Goal: Task Accomplishment & Management: Manage account settings

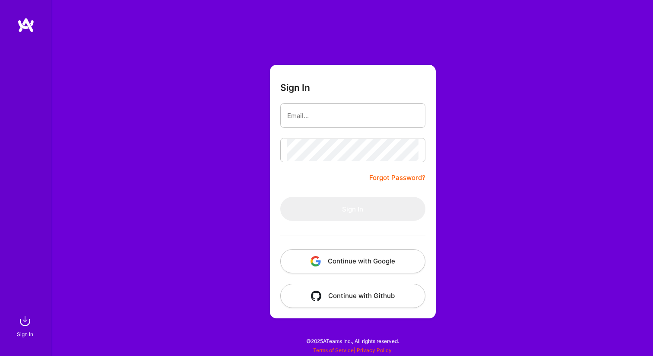
click at [357, 263] on button "Continue with Google" at bounding box center [352, 261] width 145 height 24
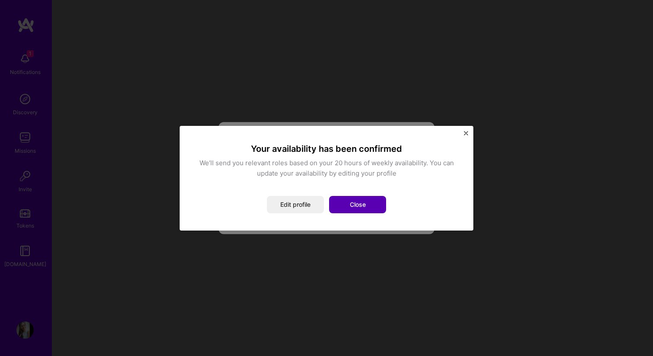
click at [344, 200] on button "Close" at bounding box center [357, 204] width 57 height 17
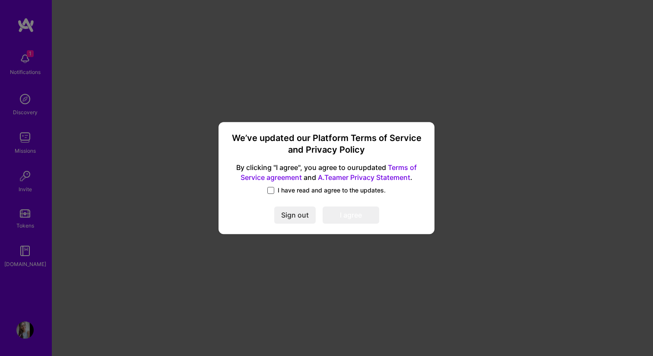
click at [269, 187] on span at bounding box center [270, 190] width 7 height 7
click at [0, 0] on input "I have read and agree to the updates." at bounding box center [0, 0] width 0 height 0
click at [365, 219] on button "I agree" at bounding box center [351, 214] width 57 height 17
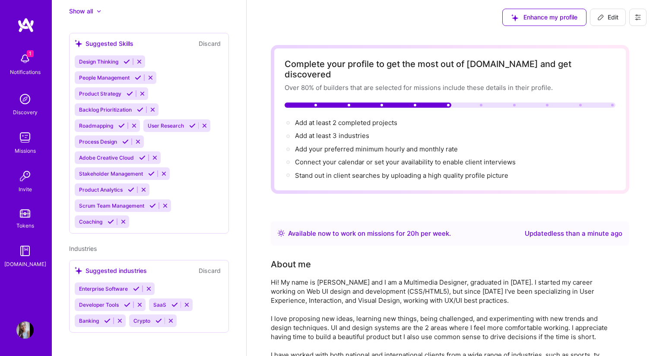
scroll to position [560, 0]
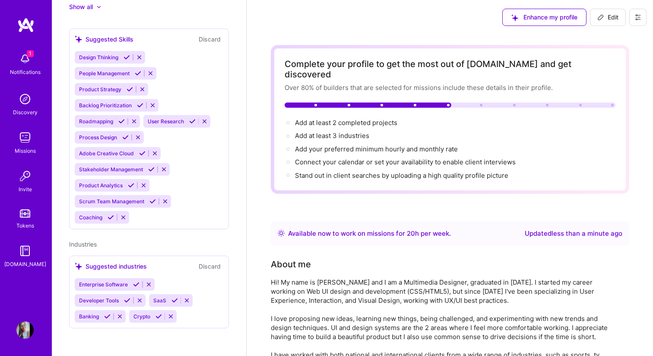
click at [158, 317] on icon at bounding box center [159, 316] width 6 height 6
click at [106, 316] on icon at bounding box center [107, 316] width 6 height 6
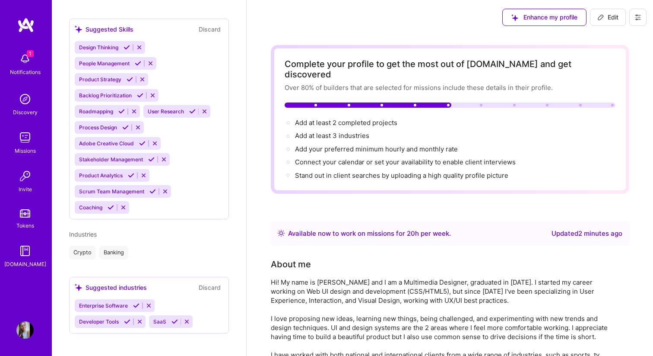
scroll to position [571, 0]
click at [175, 321] on icon at bounding box center [174, 320] width 6 height 6
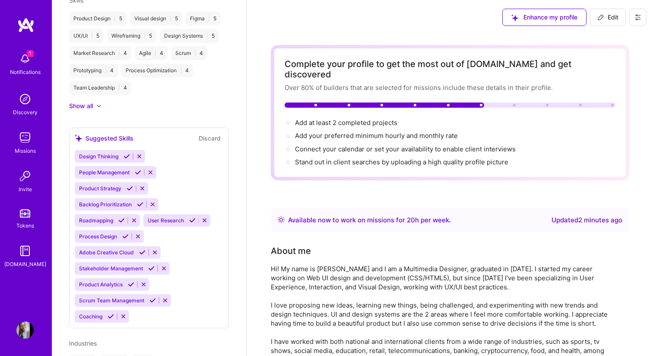
scroll to position [463, 0]
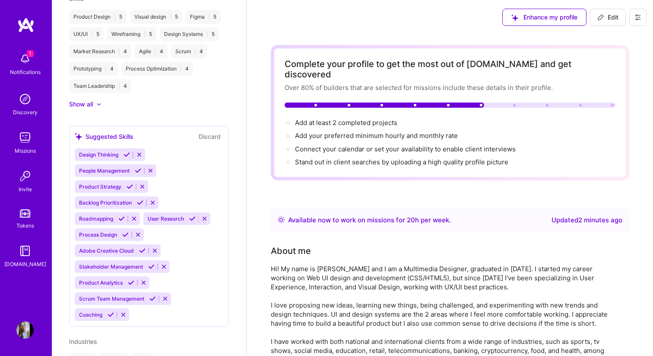
click at [94, 105] on div at bounding box center [94, 104] width 3 height 9
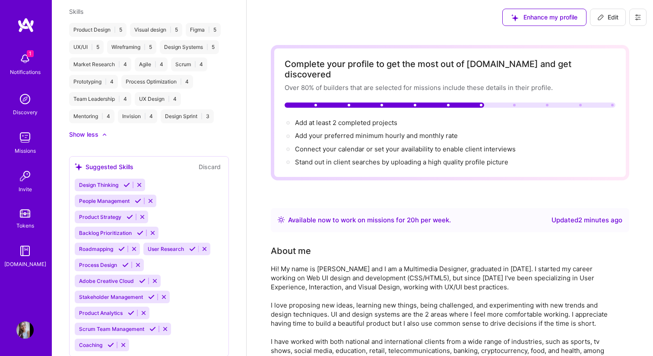
scroll to position [467, 0]
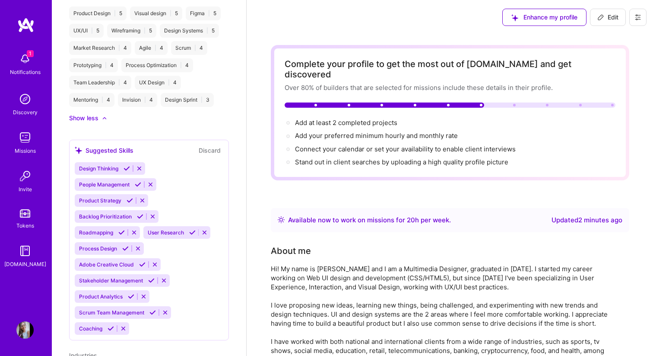
click at [126, 167] on icon at bounding box center [127, 168] width 6 height 6
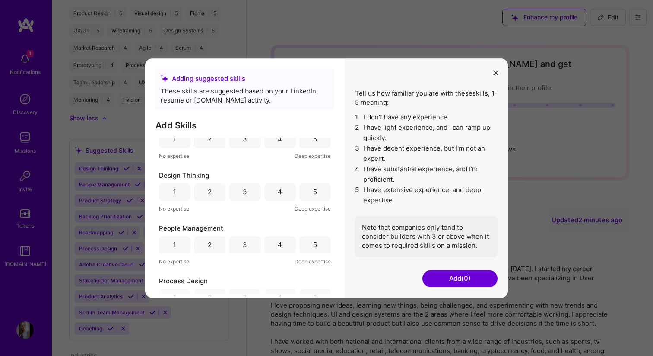
scroll to position [127, 0]
click at [494, 72] on icon "modal" at bounding box center [495, 72] width 5 height 5
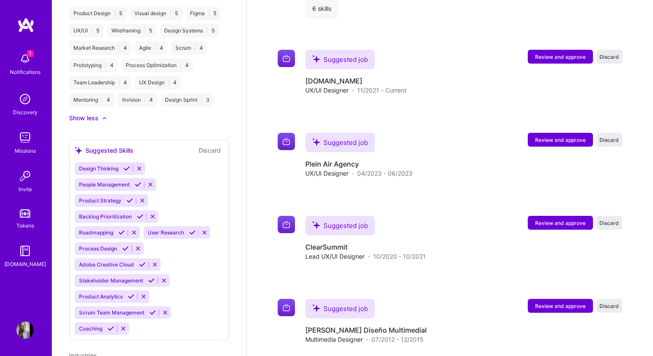
scroll to position [1722, 0]
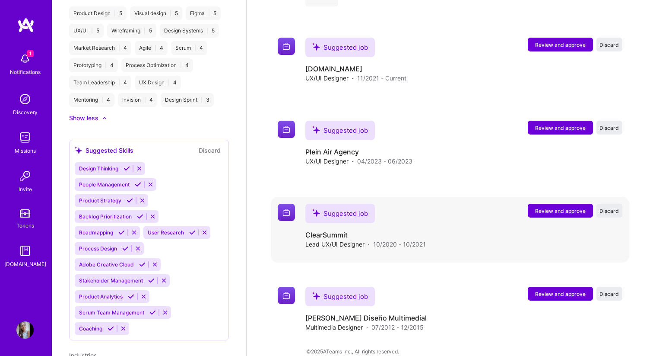
click at [571, 207] on span "Review and approve" at bounding box center [560, 210] width 51 height 7
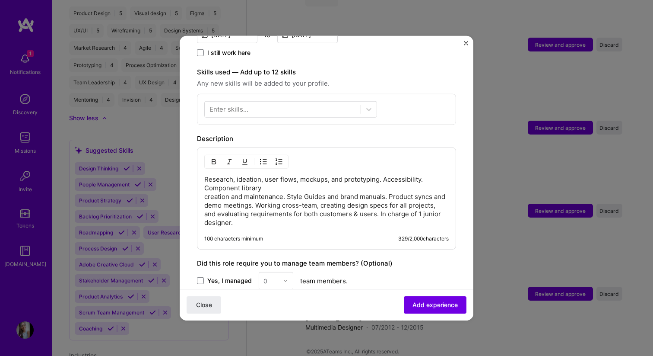
scroll to position [282, 0]
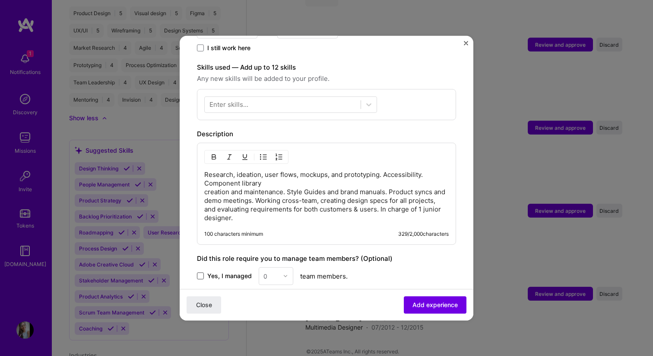
click at [199, 272] on span at bounding box center [200, 275] width 7 height 7
click at [0, 0] on input "Yes, I managed" at bounding box center [0, 0] width 0 height 0
click at [287, 273] on img at bounding box center [285, 275] width 5 height 5
click at [276, 290] on div "1" at bounding box center [275, 298] width 29 height 16
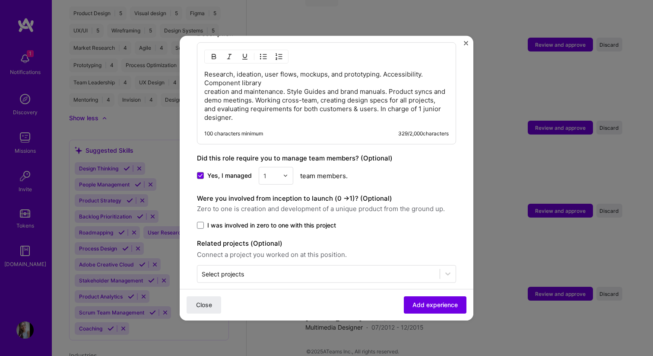
scroll to position [384, 0]
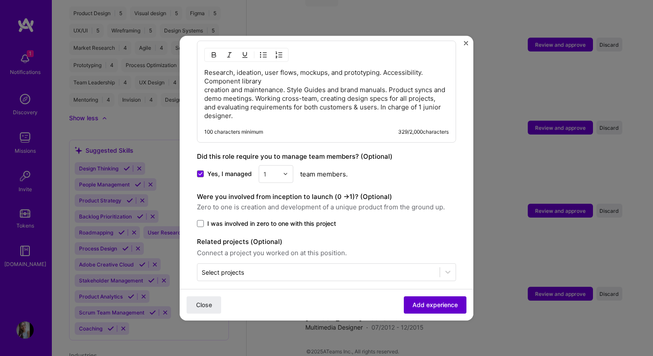
click at [437, 301] on span "Add experience" at bounding box center [435, 304] width 45 height 9
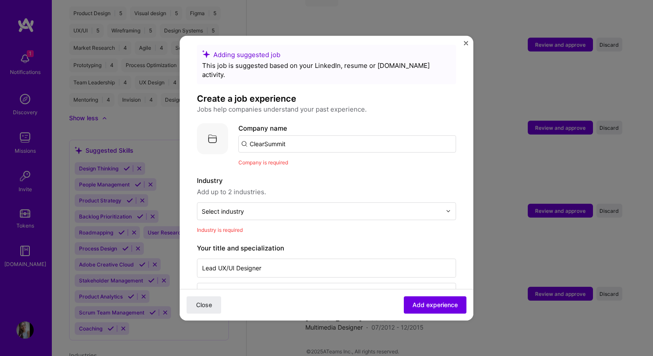
scroll to position [9, 0]
click at [344, 134] on input "ClearSummit" at bounding box center [347, 142] width 218 height 17
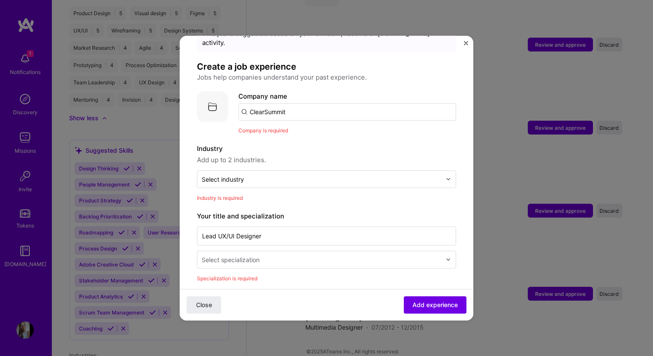
scroll to position [41, 0]
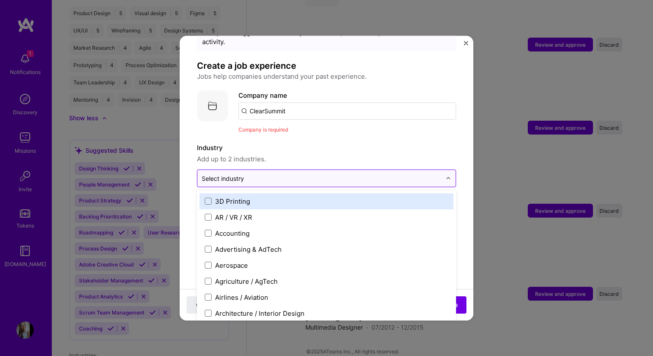
click at [330, 173] on input "text" at bounding box center [322, 177] width 240 height 9
click at [337, 153] on span "Add up to 2 industries." at bounding box center [326, 158] width 259 height 10
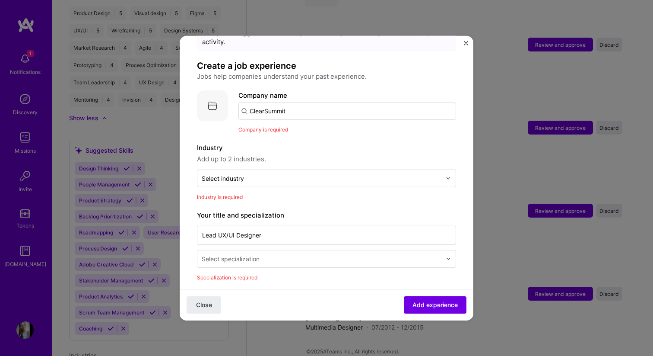
click at [466, 43] on img "Close" at bounding box center [466, 43] width 4 height 4
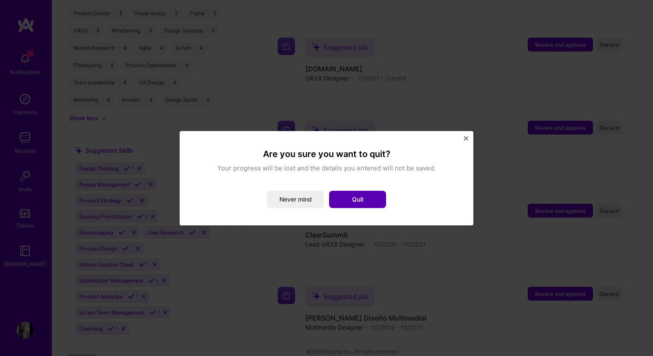
click at [368, 203] on button "Quit" at bounding box center [357, 198] width 57 height 17
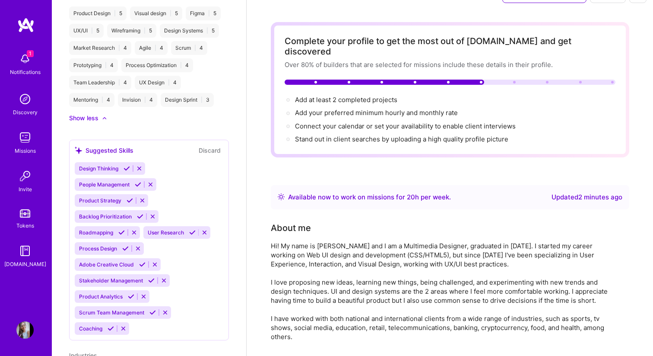
scroll to position [0, 0]
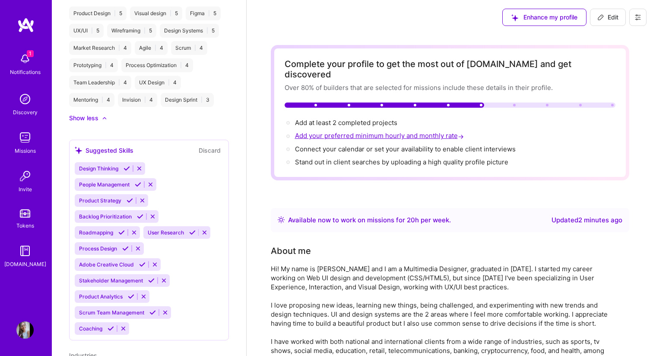
click at [383, 131] on span "Add your preferred minimum hourly and monthly rate →" at bounding box center [380, 135] width 171 height 8
select select "US"
select select "Right Now"
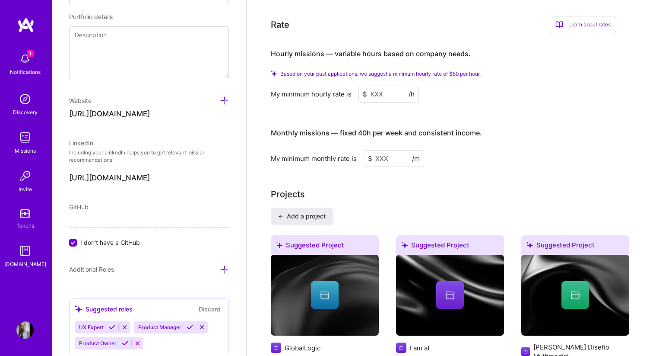
scroll to position [580, 0]
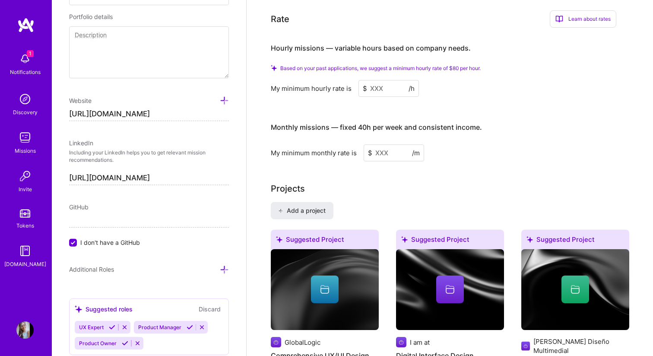
click at [400, 80] on input at bounding box center [389, 88] width 60 height 17
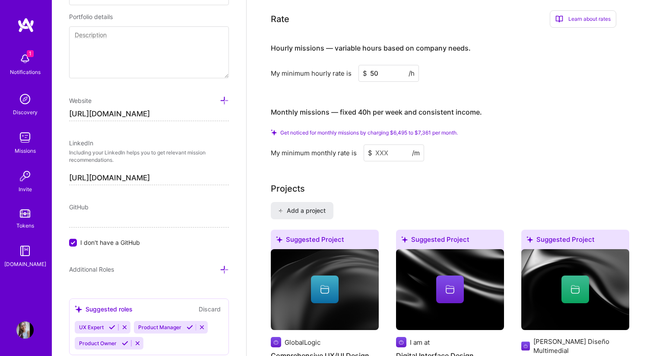
type input "5"
type input "40"
click at [397, 144] on input at bounding box center [394, 152] width 60 height 17
click at [394, 129] on span "Get noticed for monthly missions by charging $5,196 to $5,889 per month." at bounding box center [368, 132] width 177 height 6
click at [392, 144] on input at bounding box center [394, 152] width 60 height 17
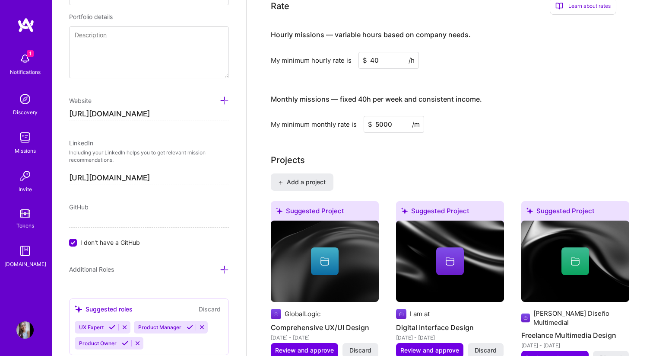
type input "5000"
click at [438, 153] on div "Projects" at bounding box center [450, 159] width 359 height 13
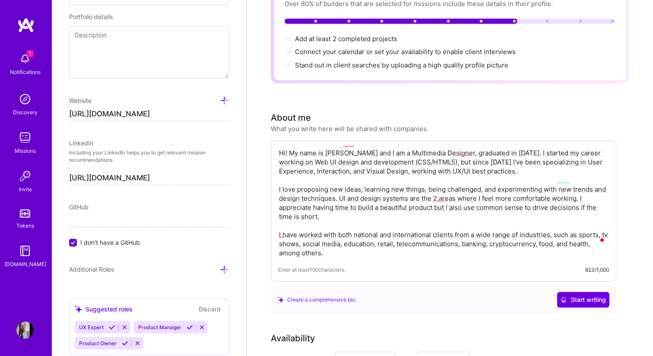
scroll to position [0, 0]
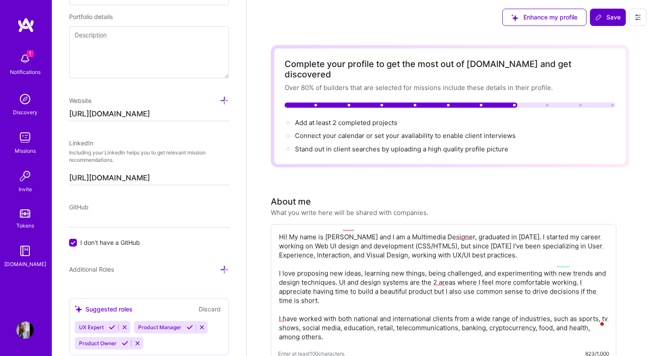
click at [607, 13] on span "Save" at bounding box center [607, 17] width 25 height 9
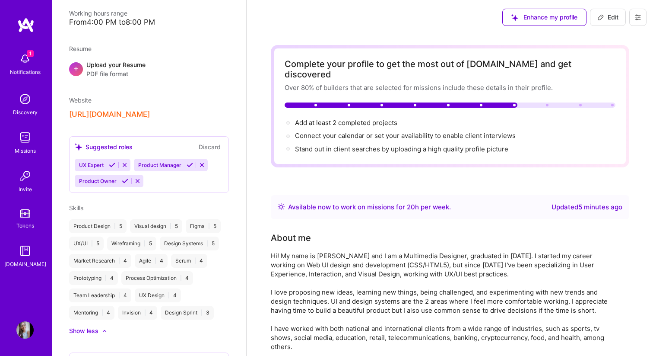
click at [23, 64] on img at bounding box center [24, 58] width 17 height 17
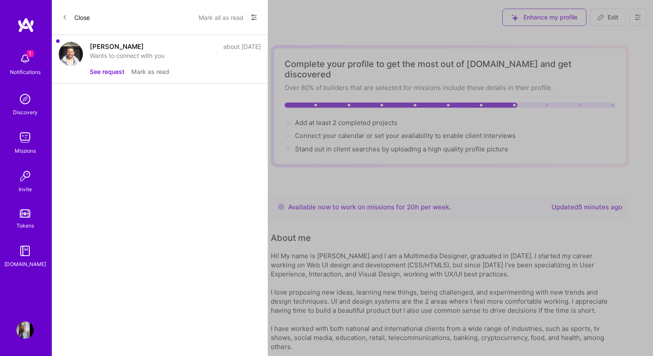
click at [65, 14] on span at bounding box center [64, 17] width 5 height 7
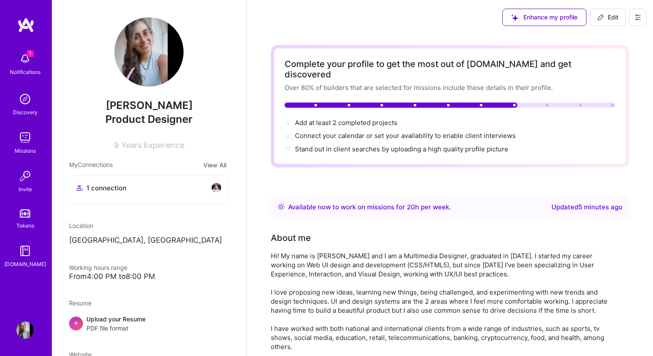
click at [216, 187] on img at bounding box center [216, 187] width 10 height 10
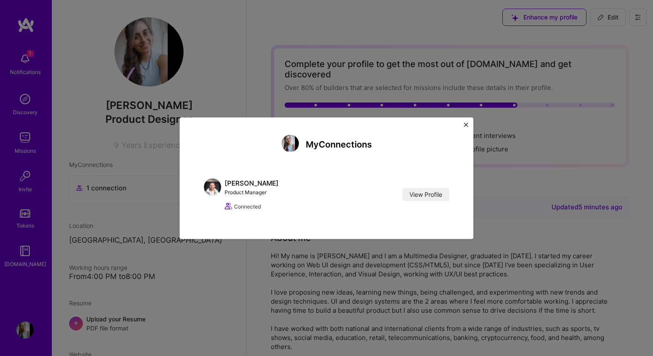
click at [467, 123] on img "Close" at bounding box center [466, 124] width 4 height 4
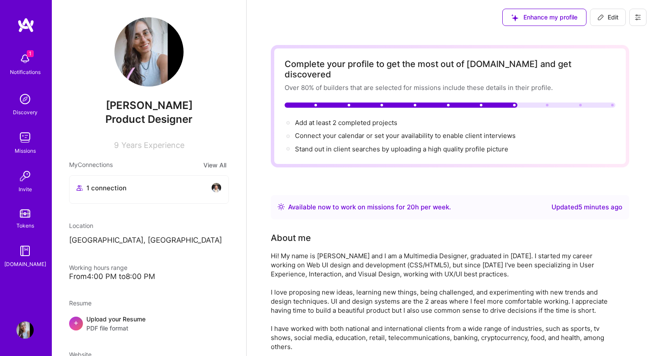
click at [24, 50] on img at bounding box center [24, 58] width 17 height 17
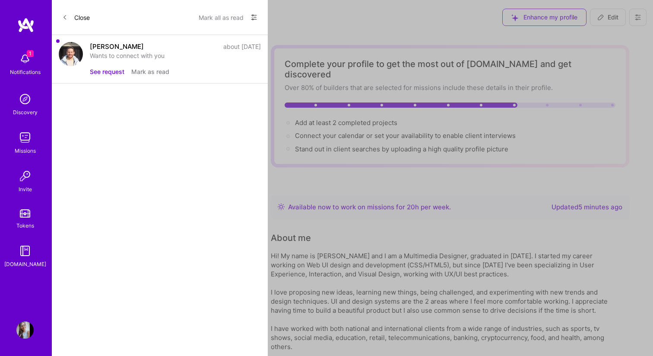
click at [63, 18] on icon at bounding box center [64, 17] width 5 height 5
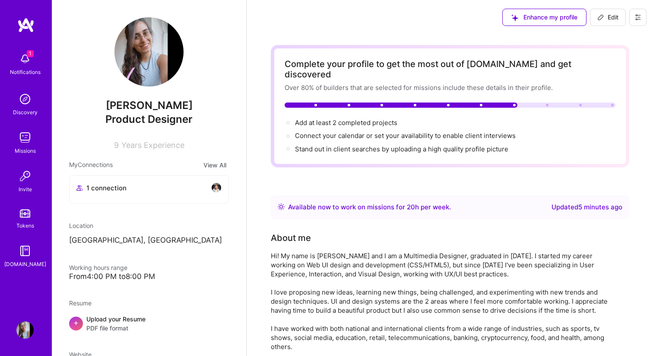
click at [23, 108] on div "Discovery" at bounding box center [25, 112] width 25 height 9
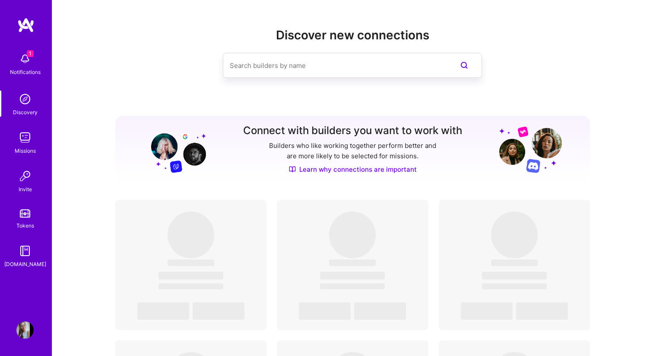
click at [21, 143] on img at bounding box center [24, 137] width 17 height 17
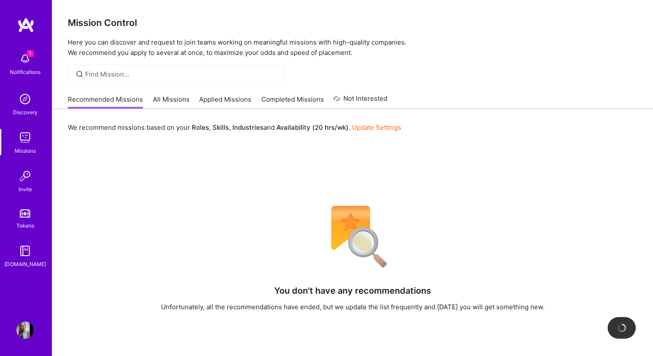
click at [166, 99] on link "All Missions" at bounding box center [171, 102] width 37 height 14
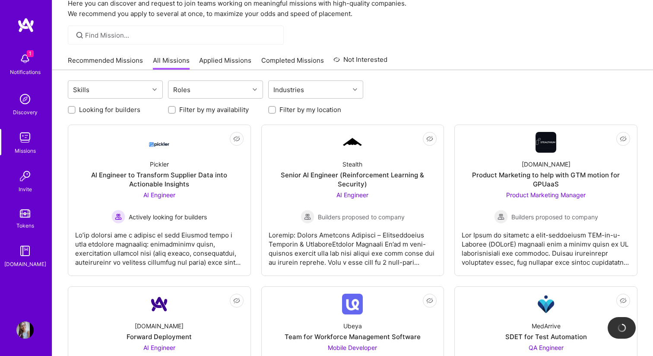
scroll to position [37, 0]
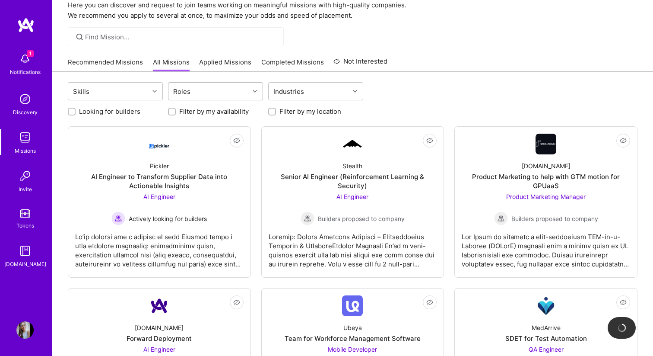
click at [224, 86] on div "Roles" at bounding box center [208, 91] width 81 height 17
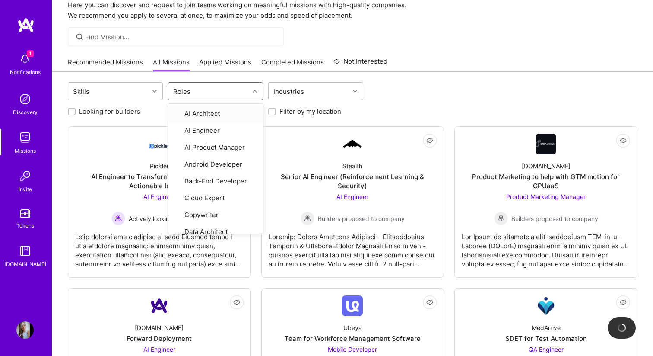
click at [224, 86] on div "Roles" at bounding box center [208, 91] width 81 height 17
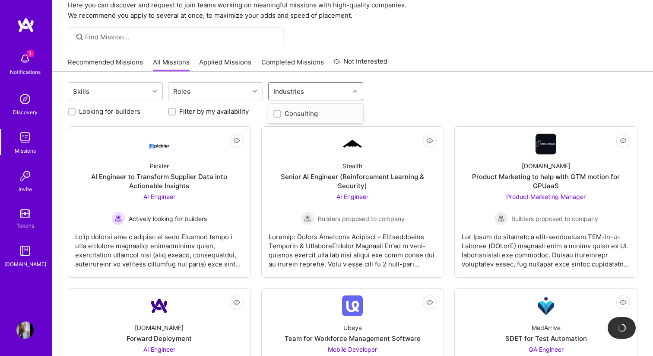
click at [309, 86] on div "Industries" at bounding box center [309, 91] width 81 height 17
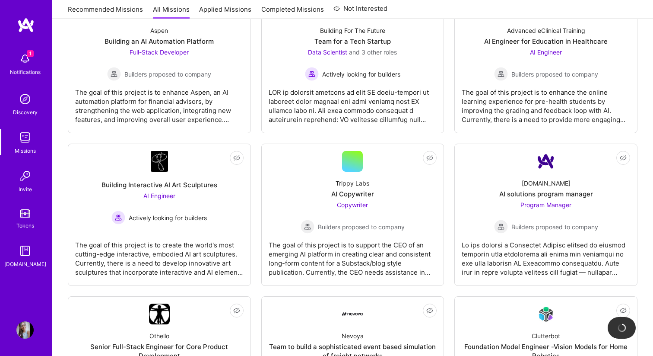
scroll to position [0, 0]
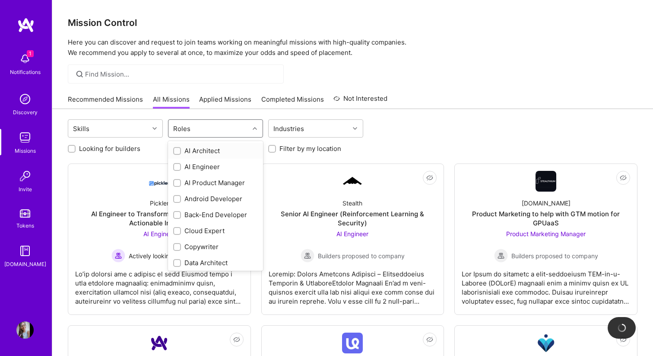
click at [203, 129] on div "Roles" at bounding box center [208, 128] width 81 height 17
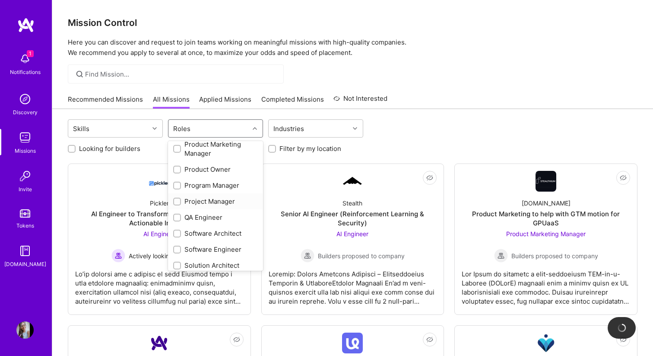
scroll to position [368, 0]
click at [214, 213] on div "QA Engineer" at bounding box center [215, 216] width 85 height 9
checkbox input "true"
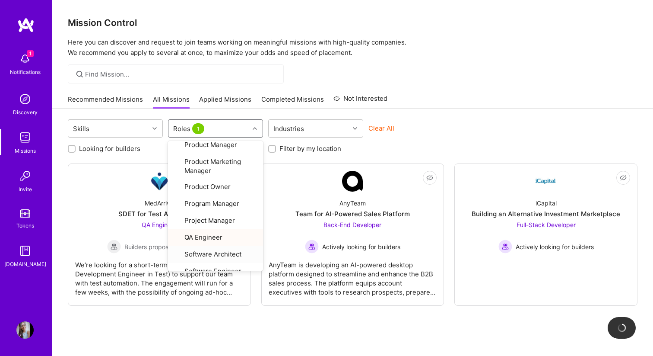
click at [181, 318] on div "Skills option QA Engineer, selected. option Software Architect focused, 28 of 3…" at bounding box center [352, 251] width 601 height 284
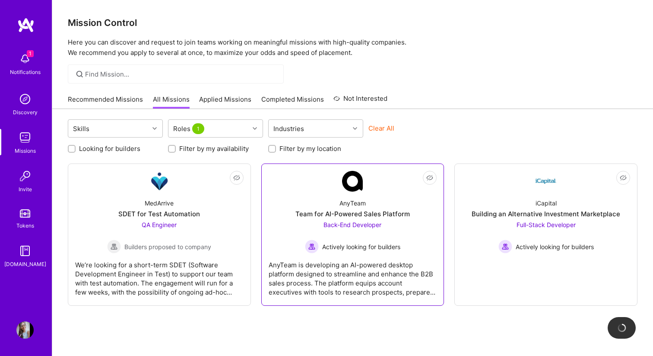
click at [386, 242] on span "Actively looking for builders" at bounding box center [361, 246] width 78 height 9
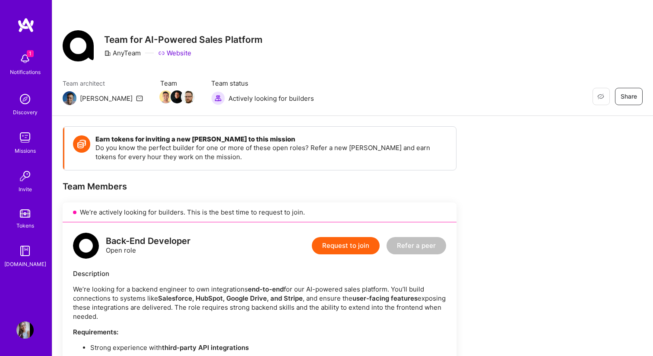
click at [27, 63] on img at bounding box center [24, 58] width 17 height 17
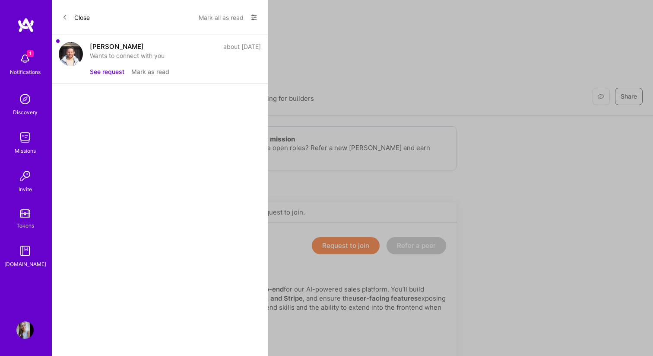
click at [79, 12] on button "Close" at bounding box center [76, 17] width 28 height 14
